Goal: Find contact information: Find contact information

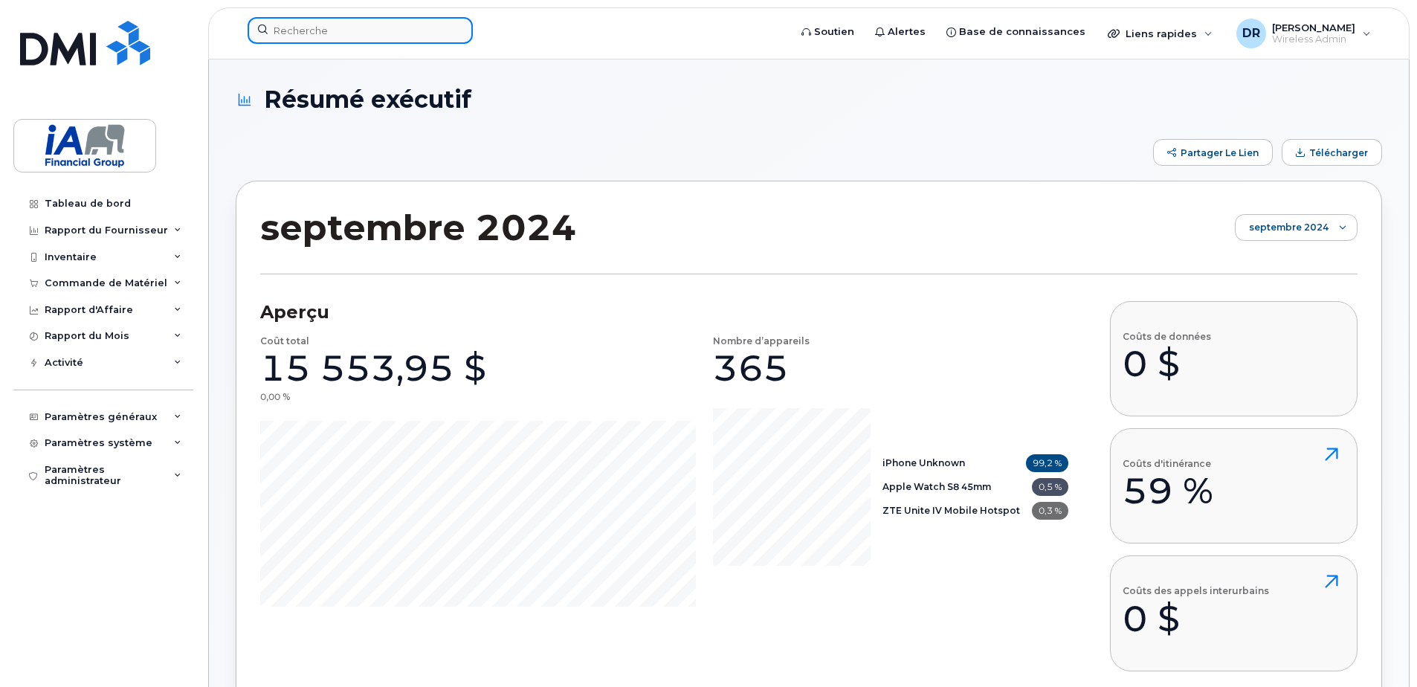
click at [305, 35] on input at bounding box center [360, 30] width 225 height 27
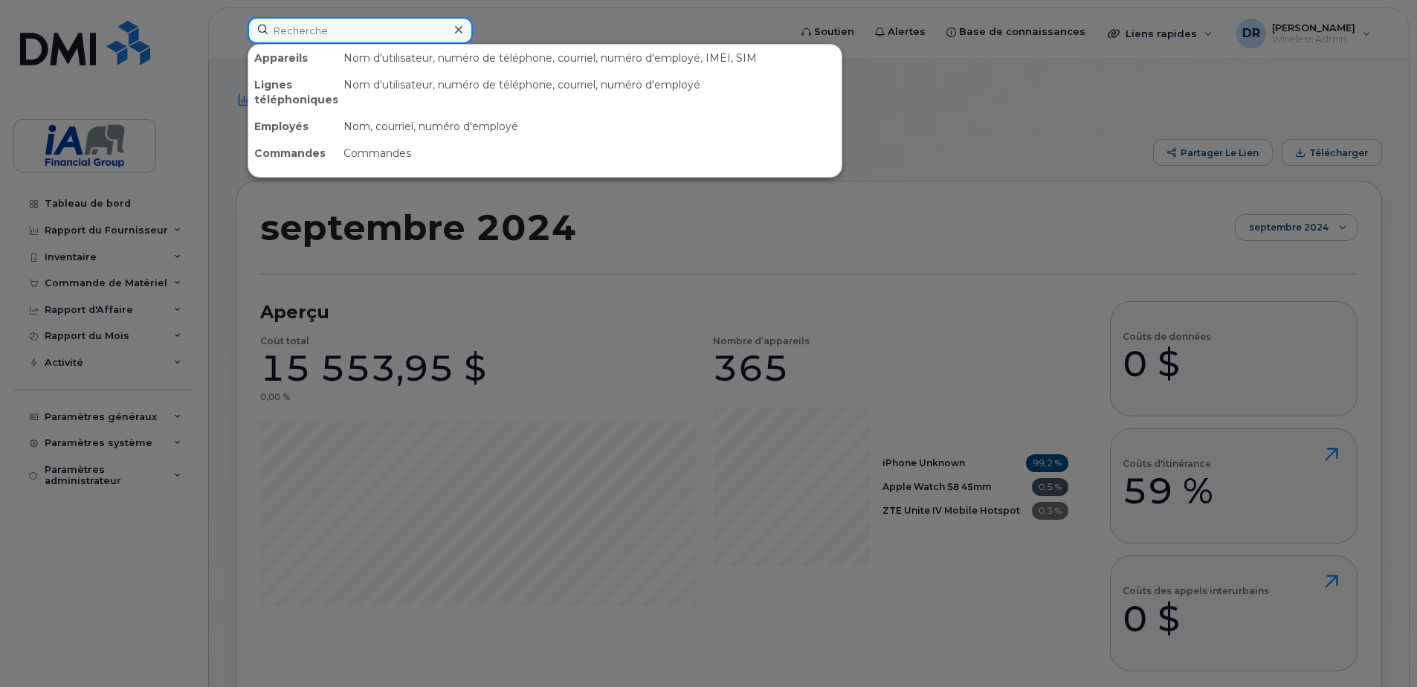
paste input "[PERSON_NAME]"
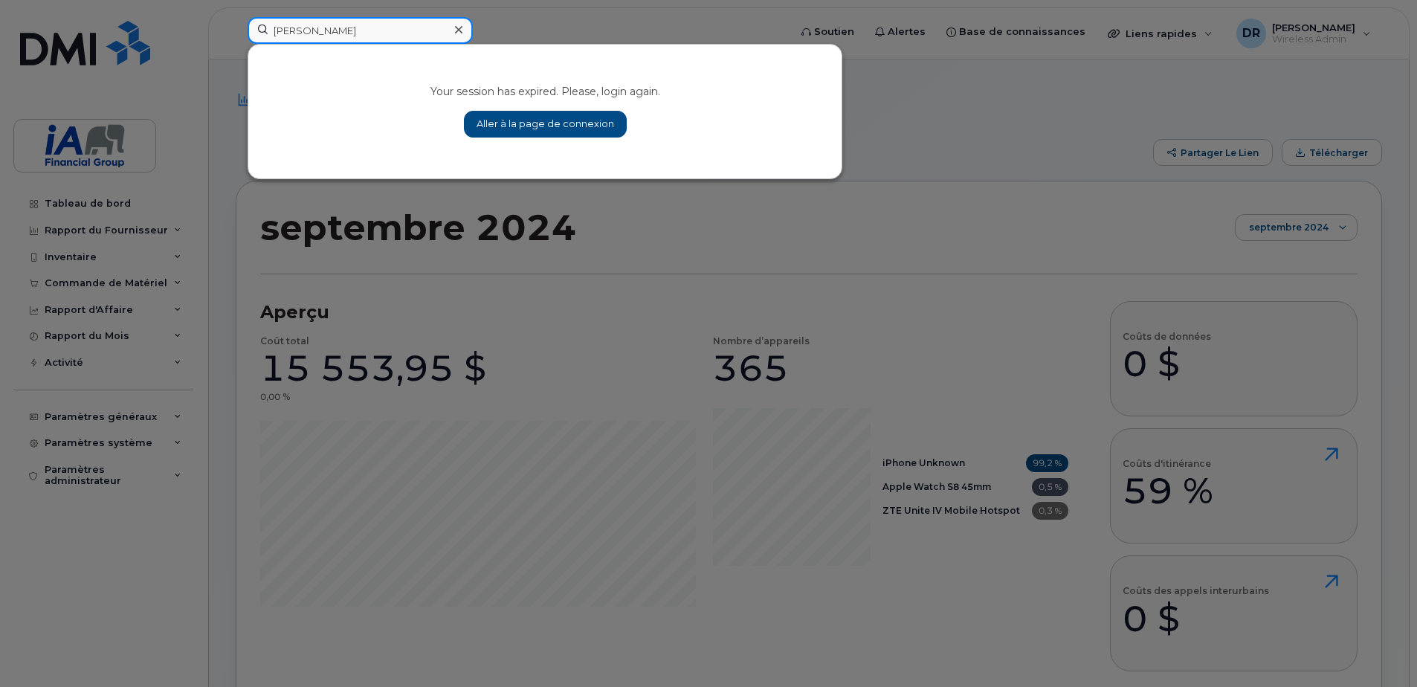
type input "[PERSON_NAME]"
click at [520, 126] on link "Aller à la page de connexion" at bounding box center [545, 124] width 163 height 27
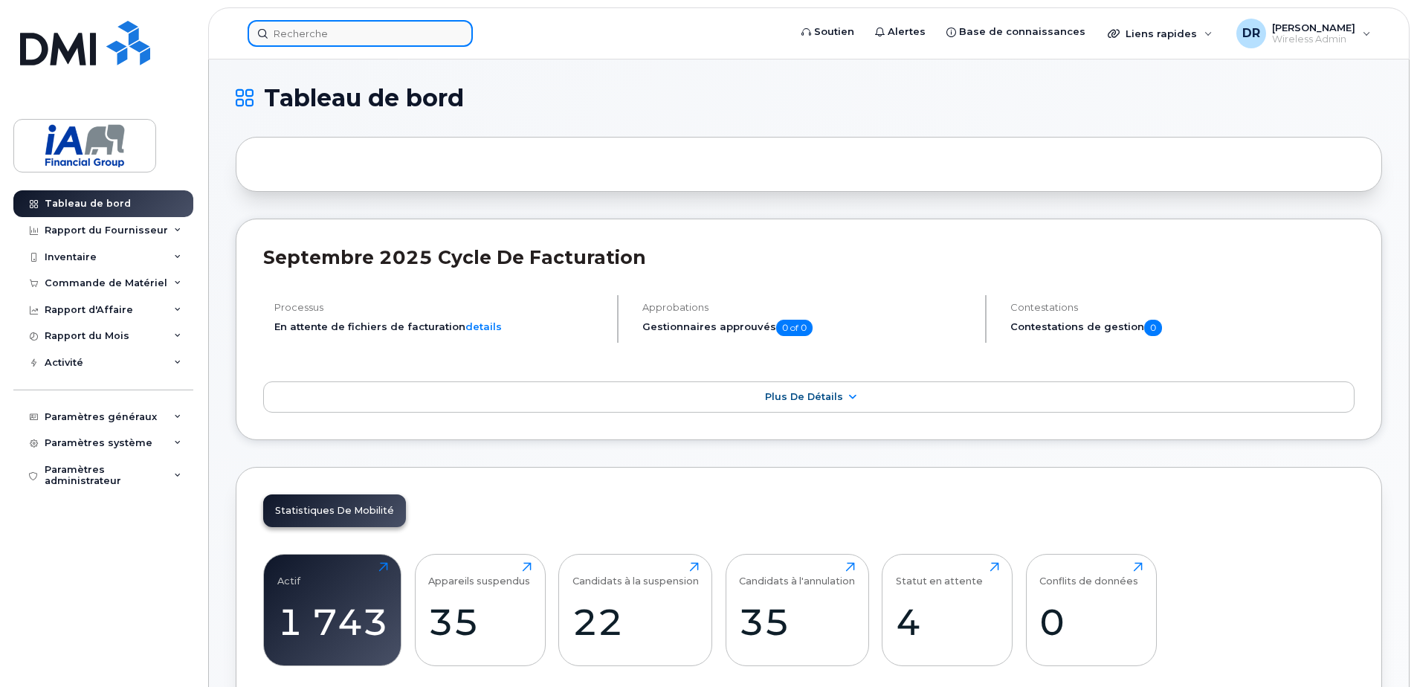
click at [390, 39] on input at bounding box center [360, 33] width 225 height 27
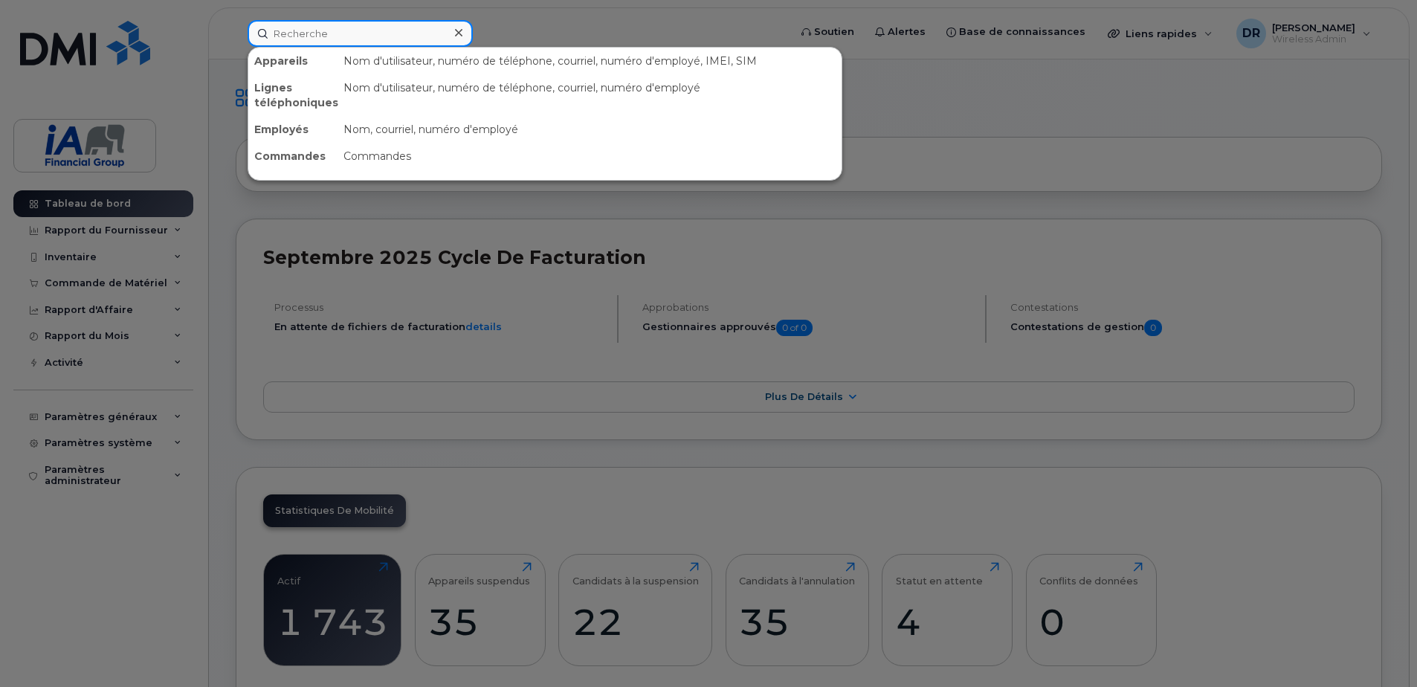
paste input "[PERSON_NAME]"
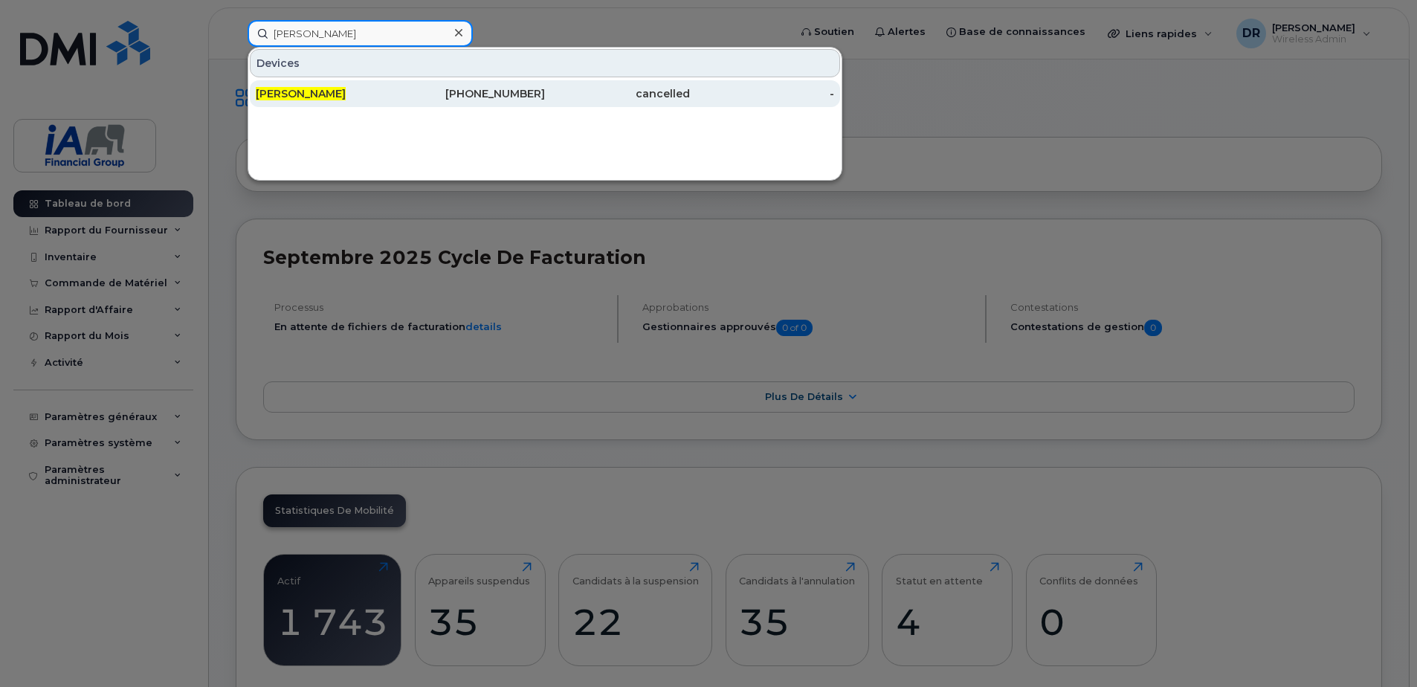
type input "[PERSON_NAME]"
click at [404, 96] on div "403-589-3102" at bounding box center [473, 93] width 145 height 15
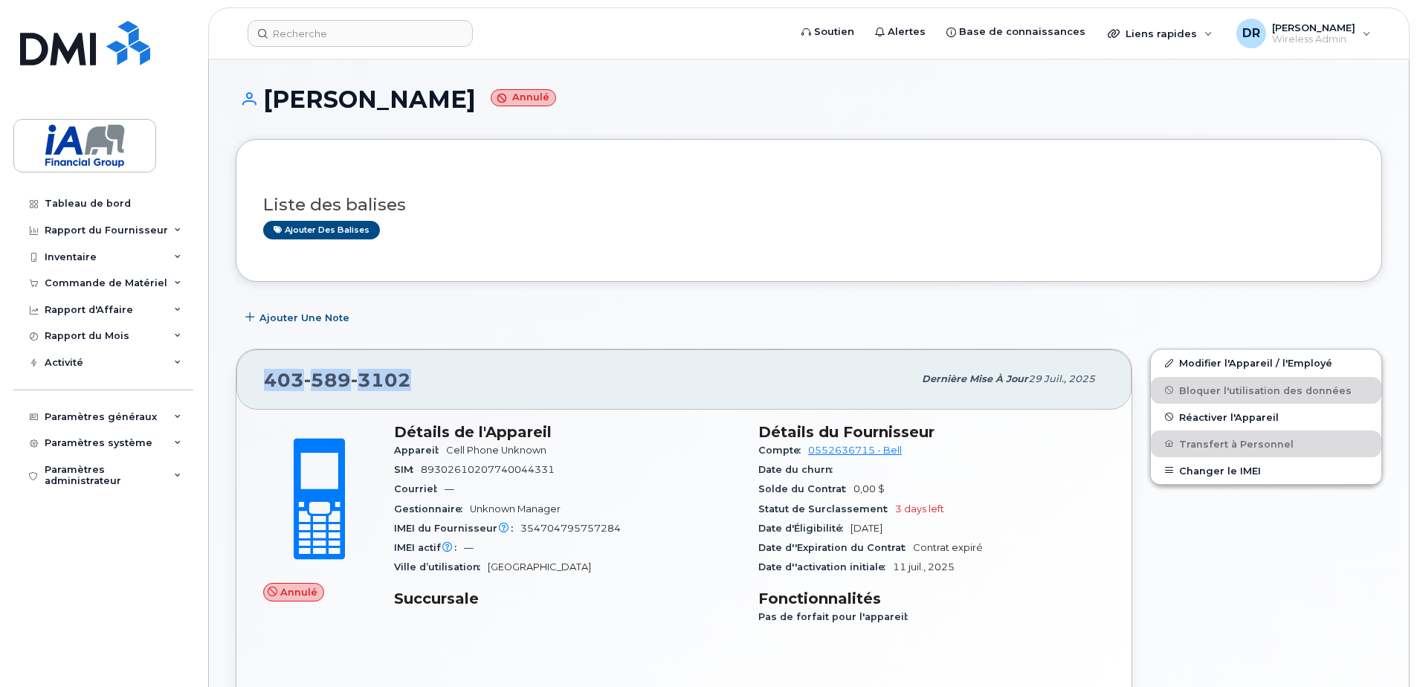
drag, startPoint x: 266, startPoint y: 381, endPoint x: 409, endPoint y: 381, distance: 142.7
click at [409, 381] on div "[PHONE_NUMBER]" at bounding box center [588, 378] width 649 height 31
copy span "[PHONE_NUMBER]"
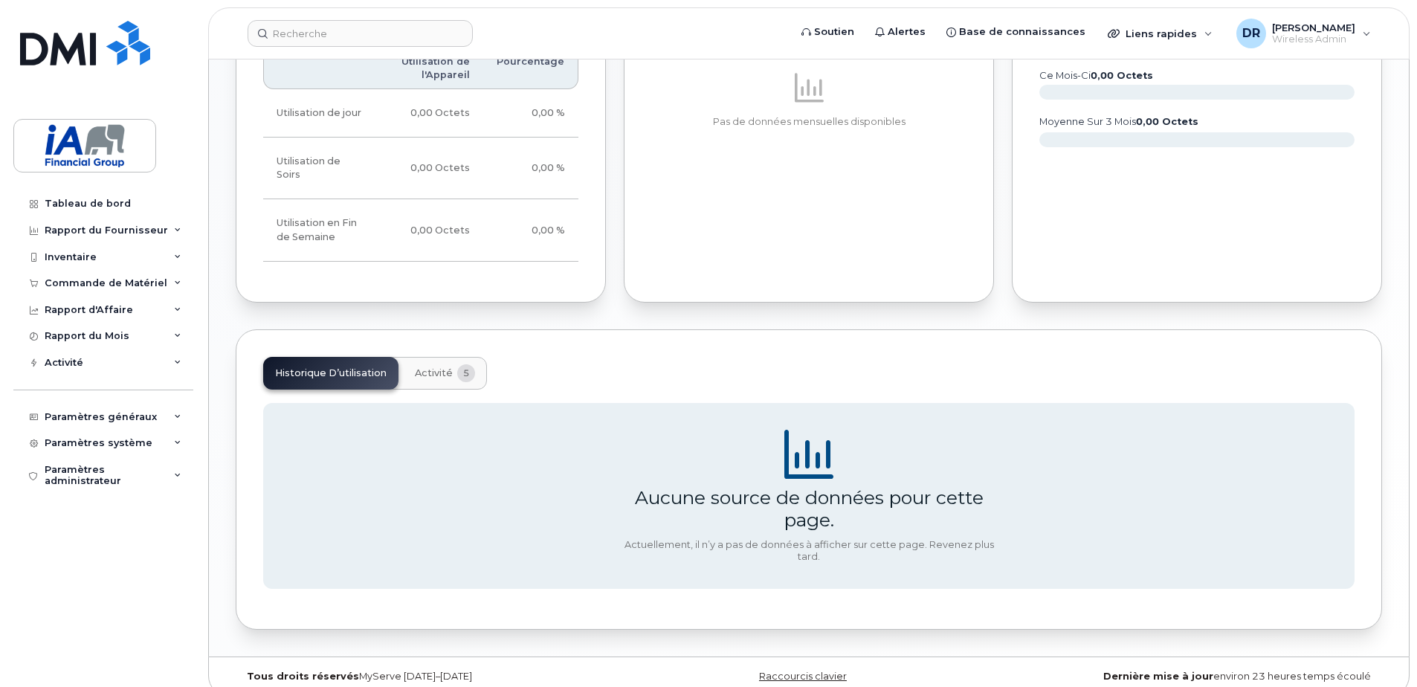
scroll to position [758, 0]
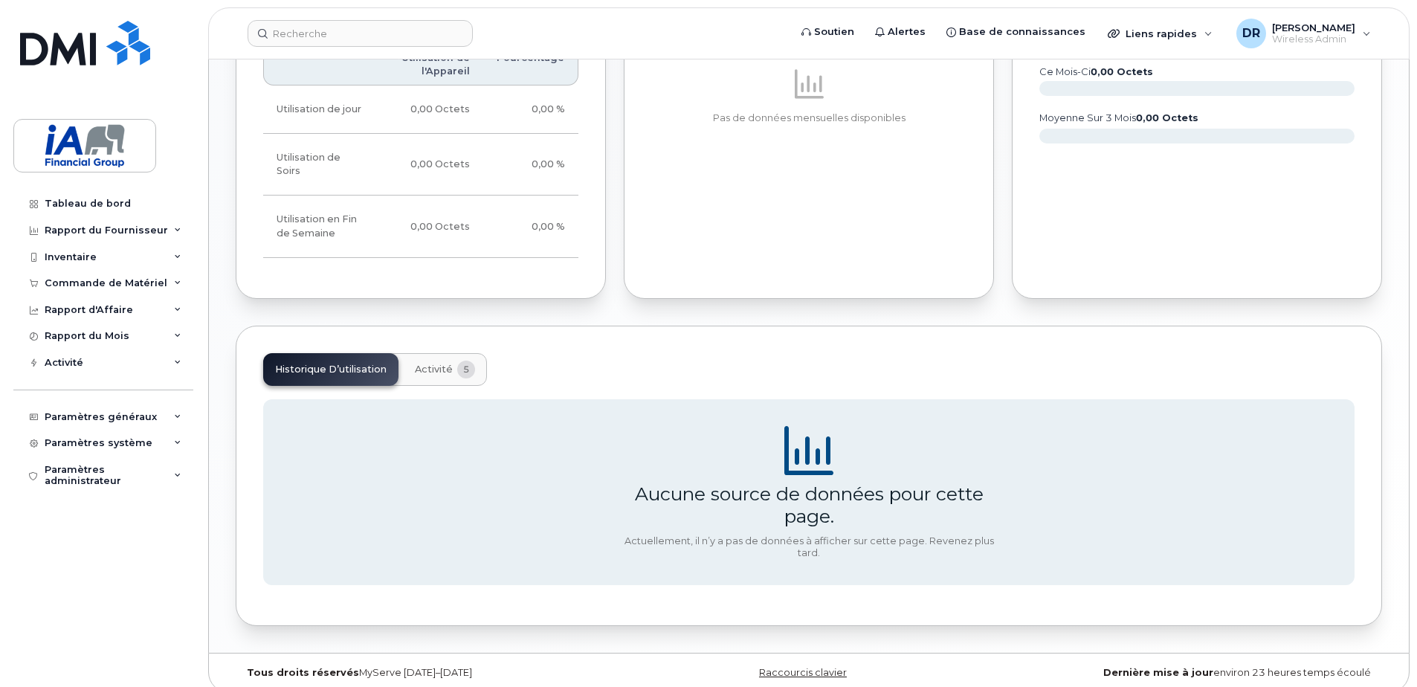
click at [444, 363] on span "Activité" at bounding box center [434, 369] width 38 height 12
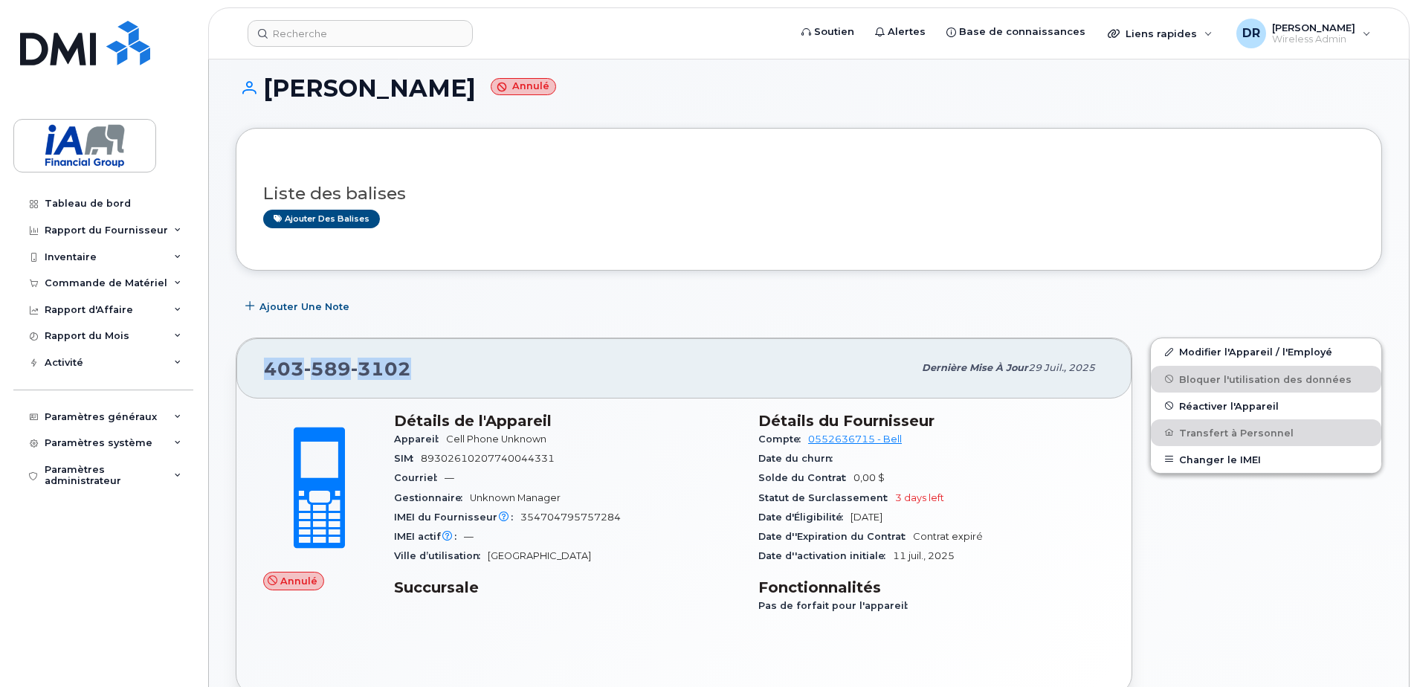
scroll to position [0, 0]
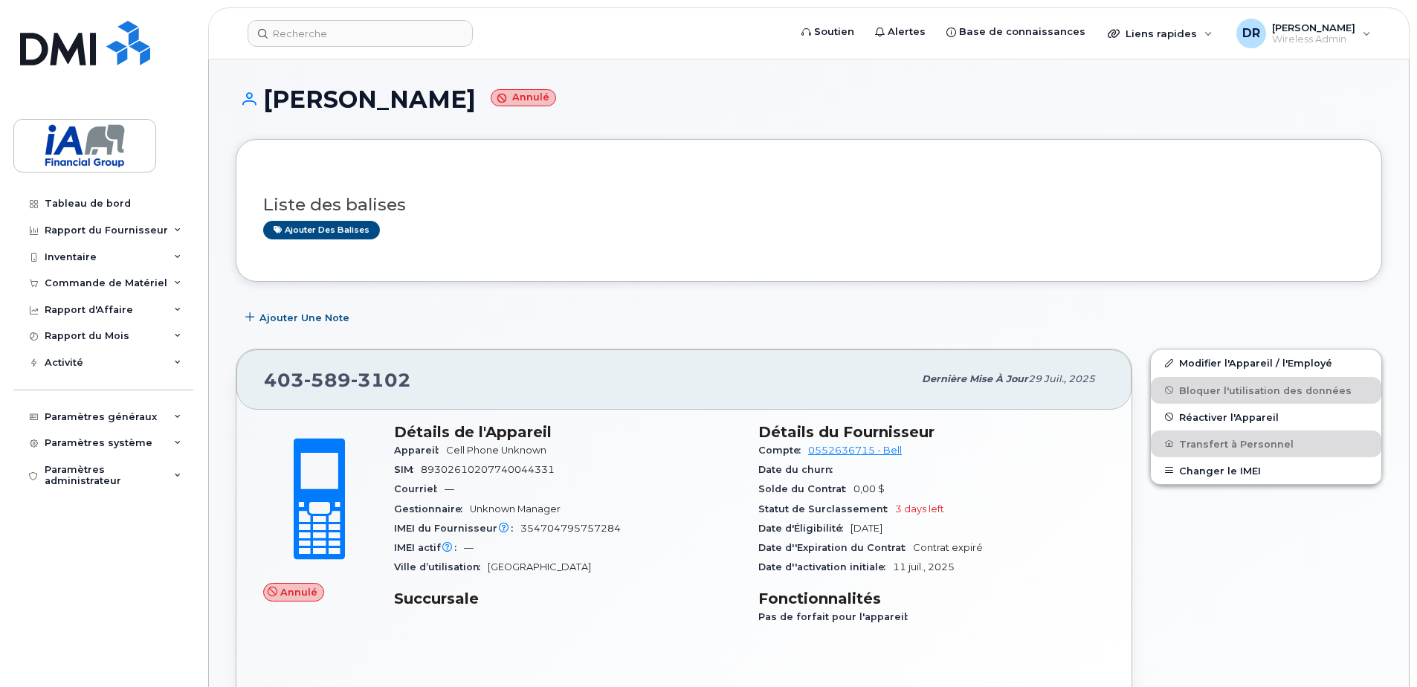
click at [517, 200] on h3 "Liste des balises" at bounding box center [808, 204] width 1091 height 19
drag, startPoint x: 266, startPoint y: 100, endPoint x: 373, endPoint y: 102, distance: 107.0
click at [373, 102] on h1 "[PERSON_NAME] Annulé" at bounding box center [809, 99] width 1146 height 26
copy h1 "[PERSON_NAME]"
drag, startPoint x: 268, startPoint y: 378, endPoint x: 414, endPoint y: 378, distance: 146.4
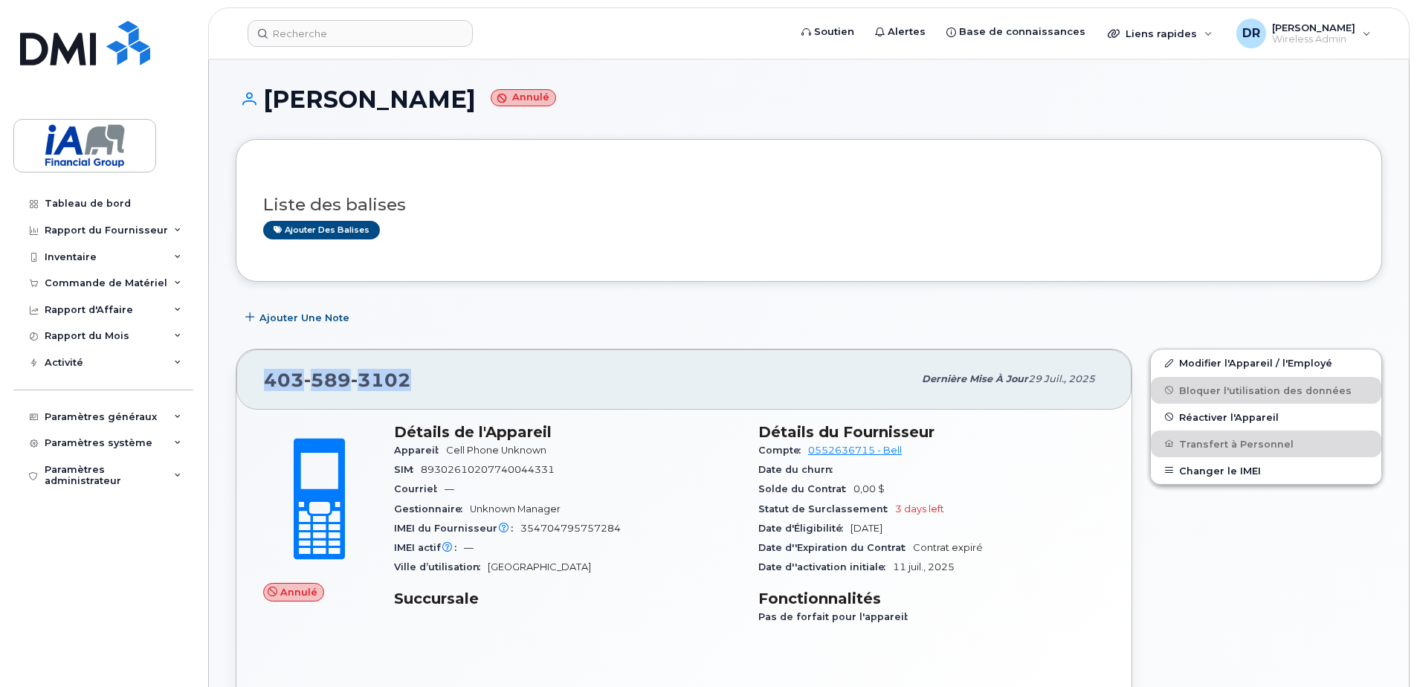
click at [414, 378] on div "[PHONE_NUMBER]" at bounding box center [588, 378] width 649 height 31
copy span "[PHONE_NUMBER]"
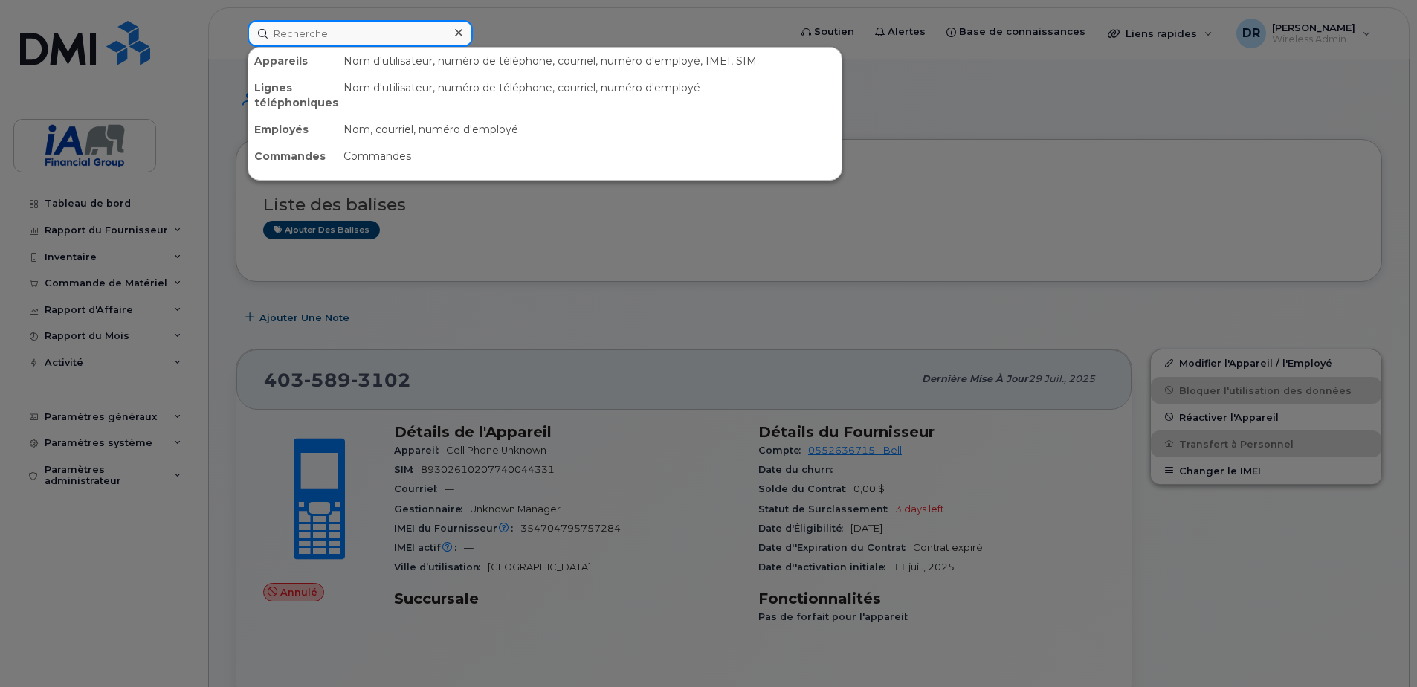
click at [291, 30] on input at bounding box center [360, 33] width 225 height 27
paste input "[PHONE_NUMBER]"
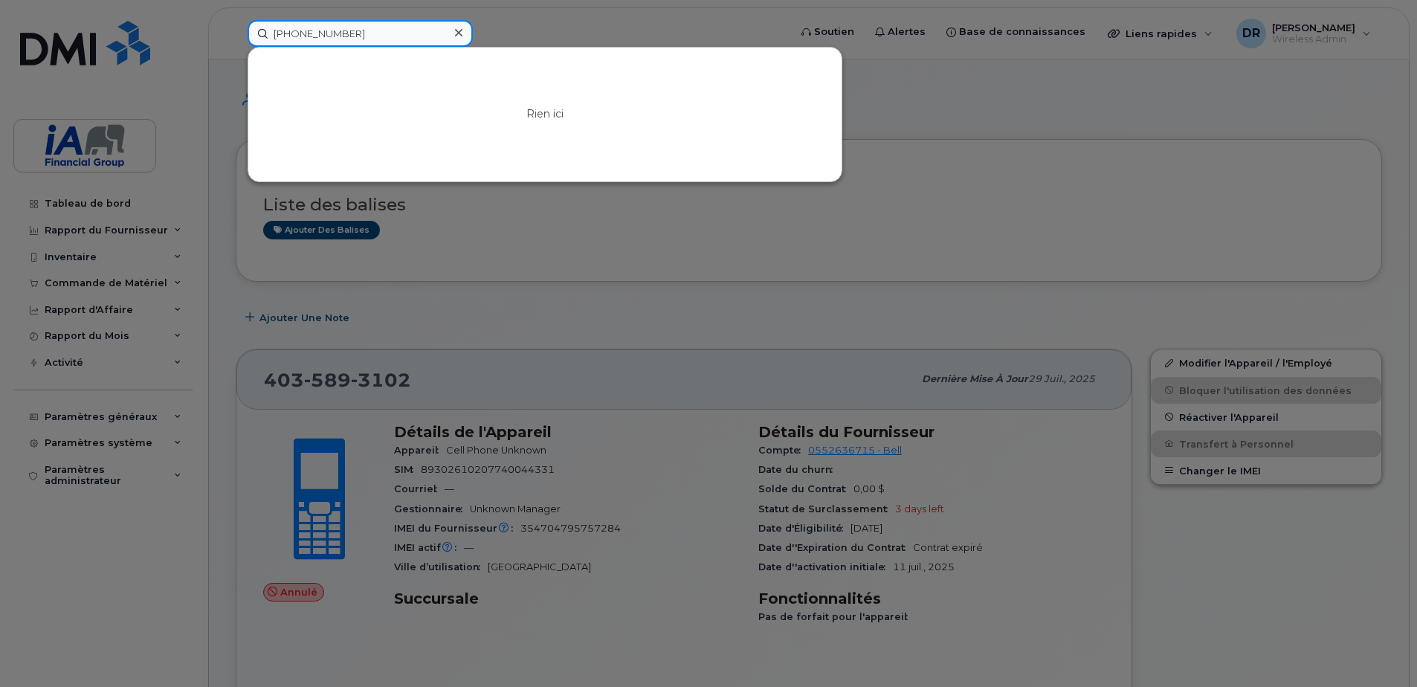
type input "[PHONE_NUMBER]"
click at [547, 25] on div at bounding box center [708, 343] width 1417 height 687
